Goal: Task Accomplishment & Management: Manage account settings

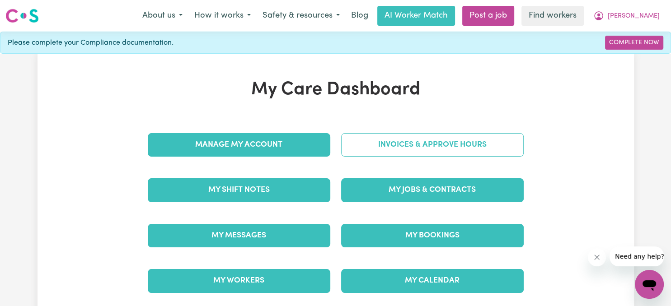
click at [437, 144] on link "Invoices & Approve Hours" at bounding box center [432, 144] width 182 height 23
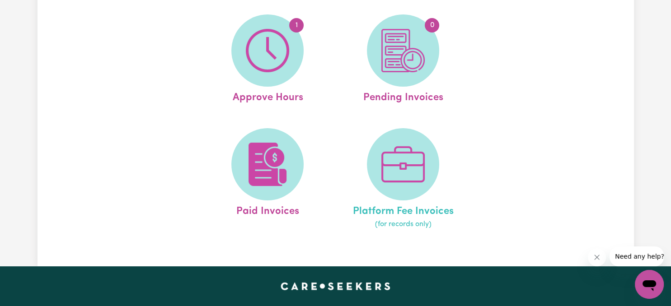
scroll to position [95, 0]
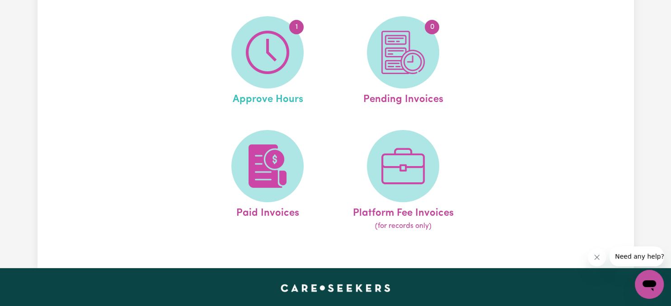
click at [283, 100] on span "Approve Hours" at bounding box center [267, 98] width 70 height 19
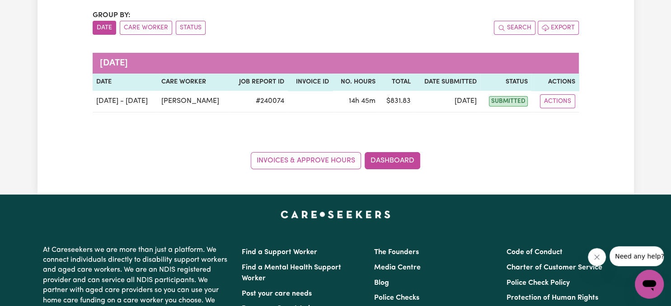
scroll to position [95, 0]
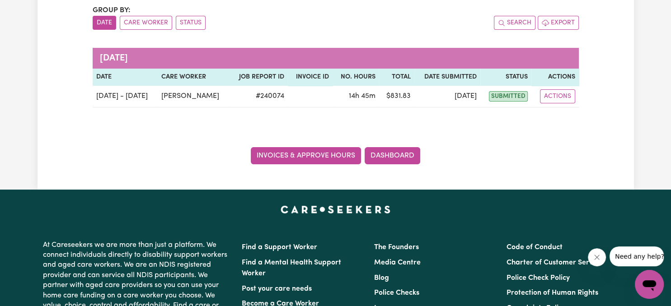
click at [333, 156] on link "Invoices & Approve Hours" at bounding box center [306, 155] width 110 height 17
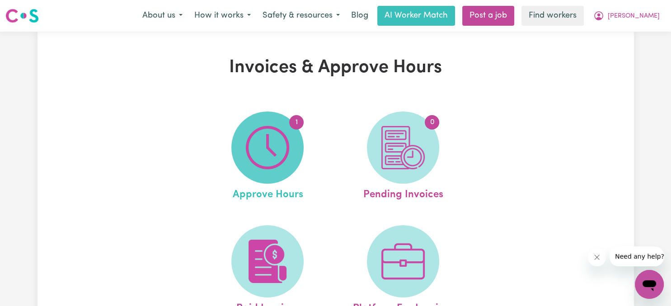
click at [294, 120] on span "1" at bounding box center [296, 122] width 14 height 14
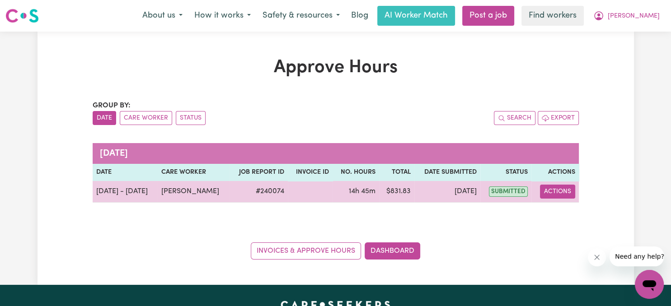
click at [555, 189] on button "Actions" at bounding box center [557, 192] width 35 height 14
click at [566, 208] on link "View Job Report" at bounding box center [579, 212] width 77 height 18
select select "pm"
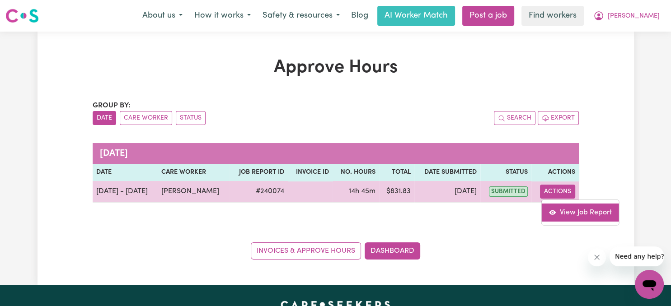
select select "pm"
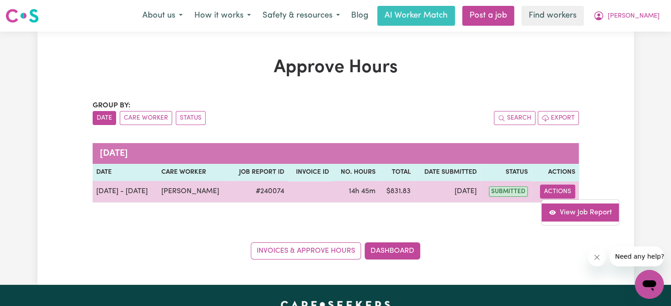
select select "pm"
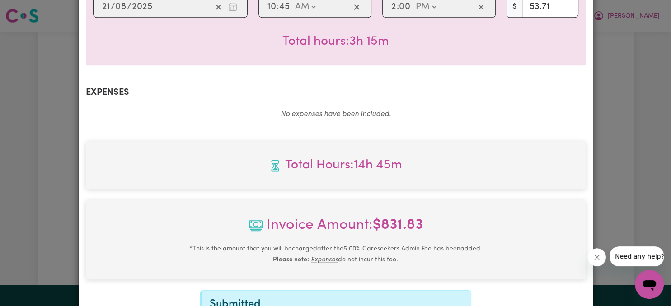
scroll to position [1064, 0]
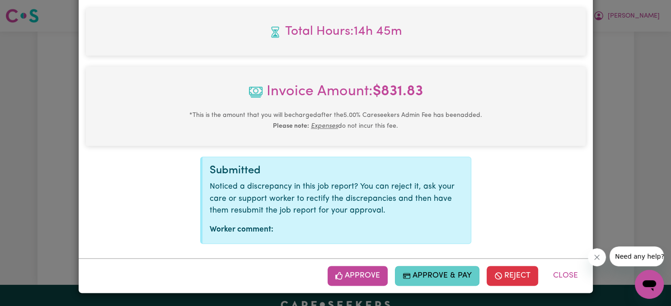
click at [452, 277] on button "Approve & Pay" at bounding box center [437, 276] width 84 height 20
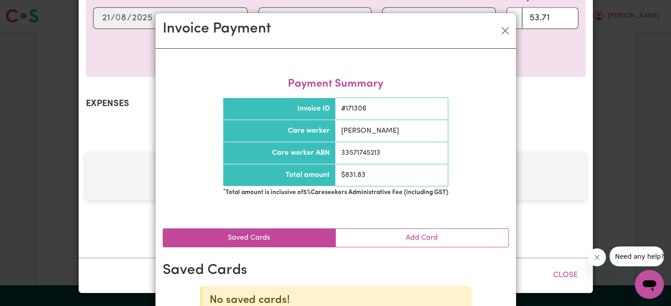
scroll to position [918, 0]
click at [503, 29] on button "Close" at bounding box center [505, 30] width 14 height 14
